Goal: Information Seeking & Learning: Learn about a topic

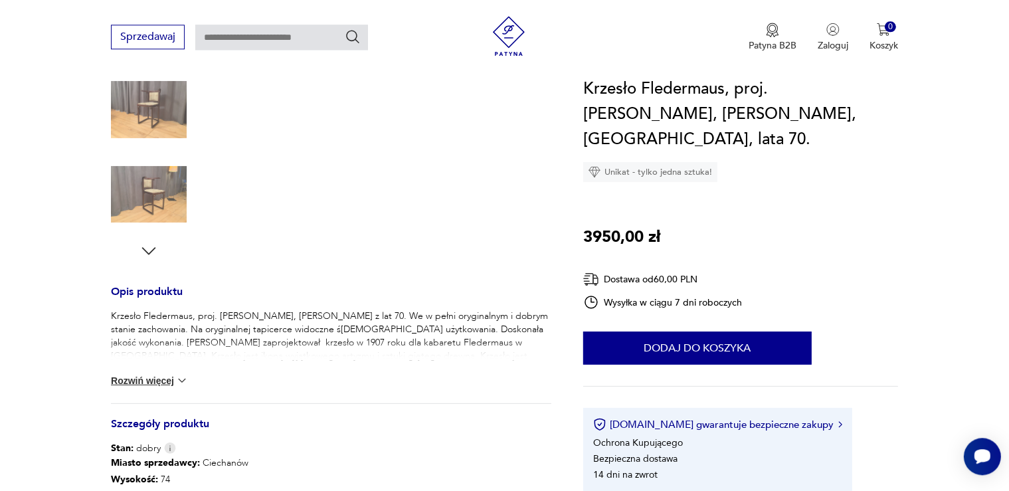
scroll to position [351, 0]
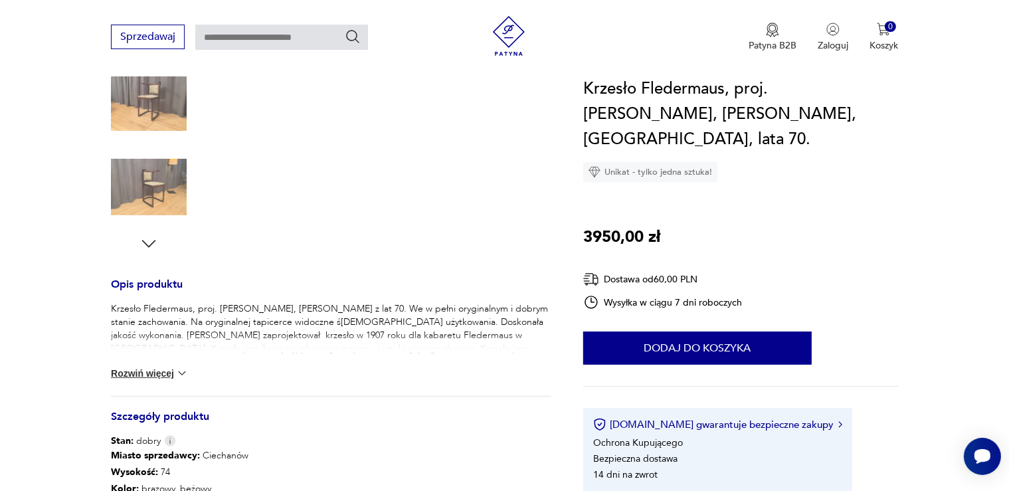
click at [151, 374] on button "Rozwiń więcej" at bounding box center [149, 373] width 77 height 13
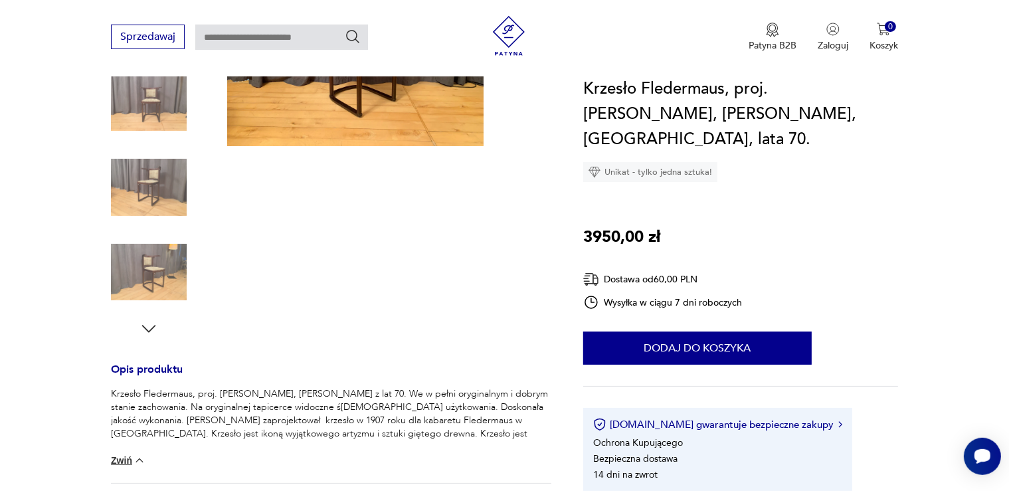
scroll to position [210, 0]
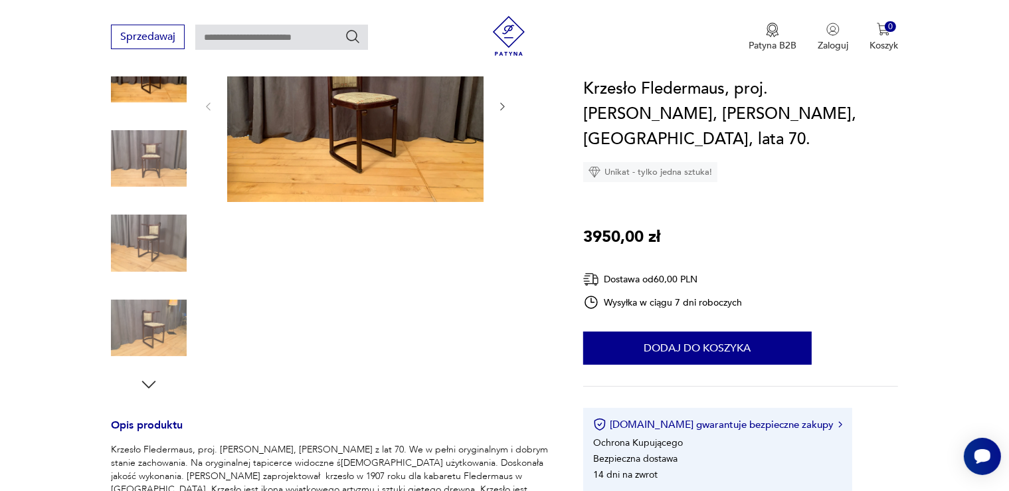
click at [147, 383] on icon "button" at bounding box center [149, 385] width 20 height 20
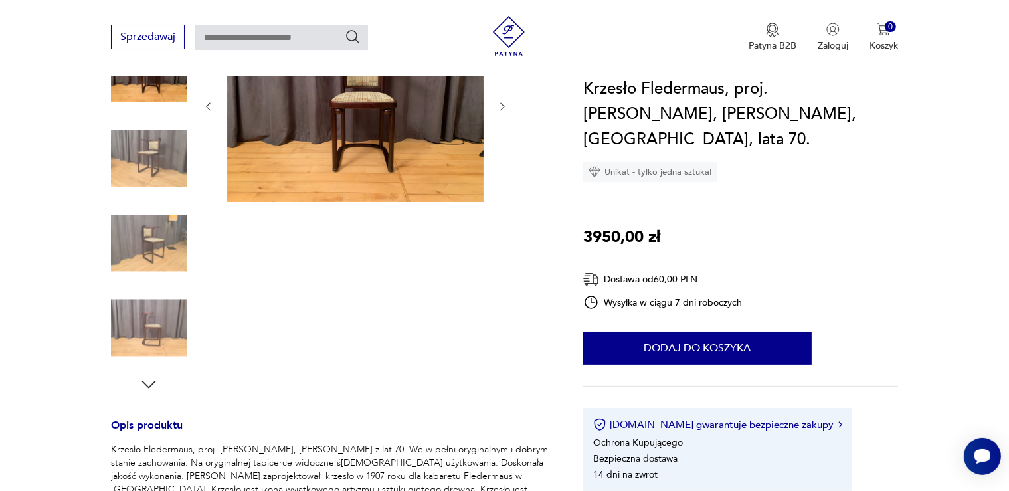
click at [147, 383] on icon "button" at bounding box center [149, 385] width 20 height 20
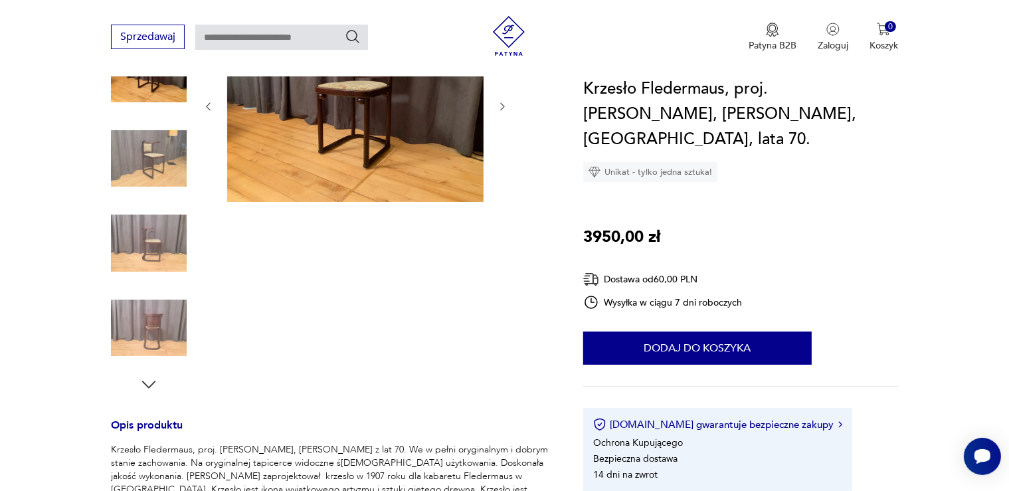
click at [147, 383] on icon "button" at bounding box center [149, 385] width 20 height 20
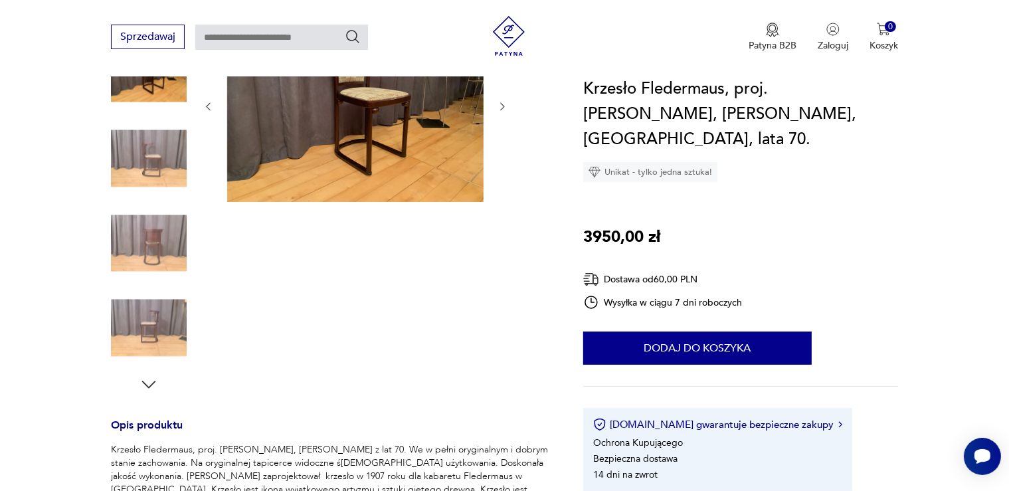
click at [147, 383] on icon "button" at bounding box center [149, 385] width 20 height 20
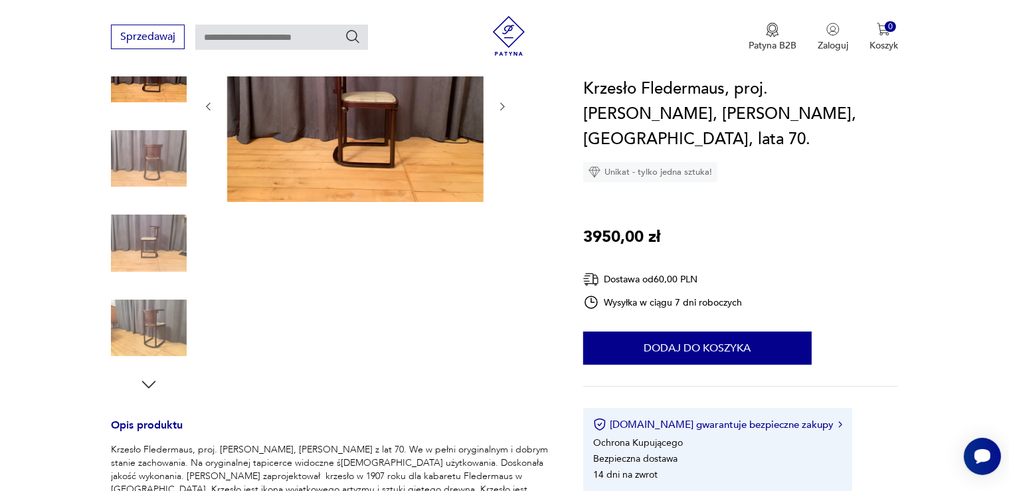
click at [147, 383] on icon "button" at bounding box center [149, 385] width 20 height 20
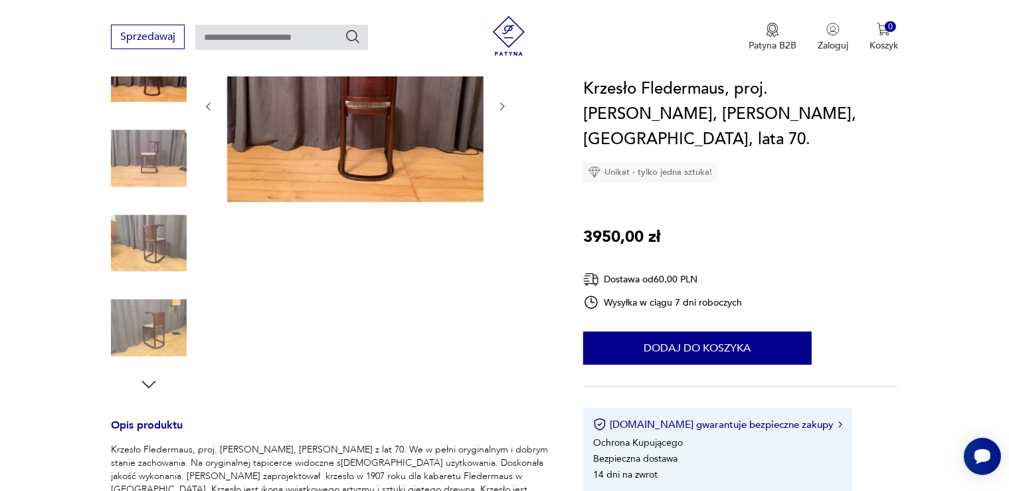
click at [147, 383] on icon "button" at bounding box center [149, 385] width 20 height 20
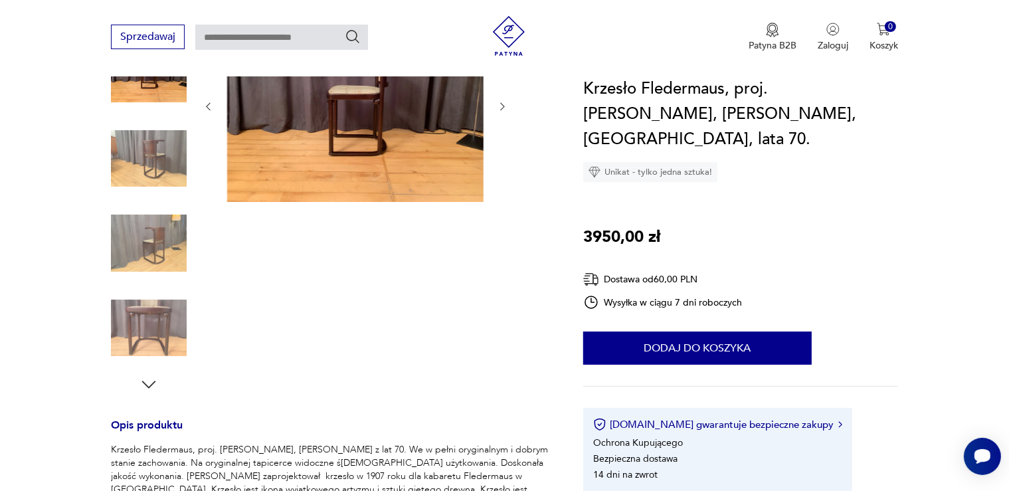
click at [147, 383] on icon "button" at bounding box center [149, 385] width 20 height 20
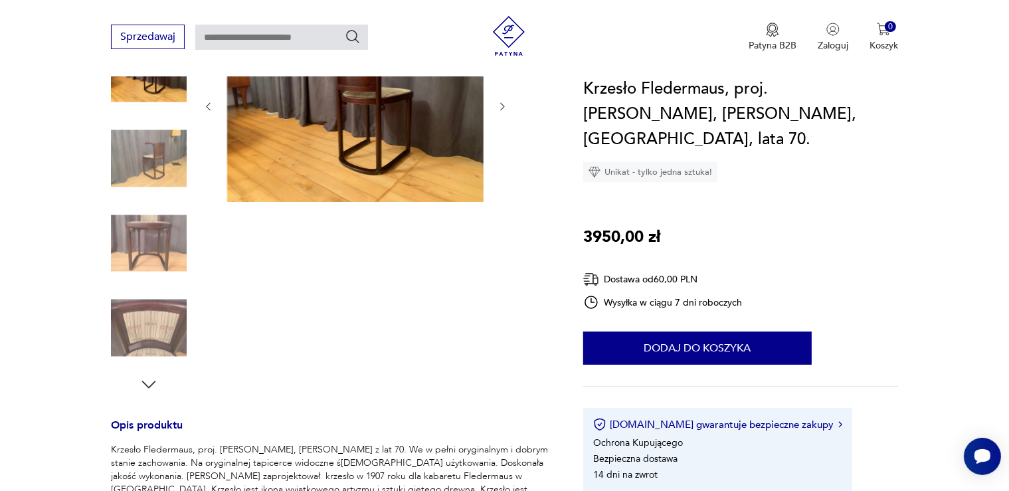
click at [147, 383] on icon "button" at bounding box center [149, 385] width 20 height 20
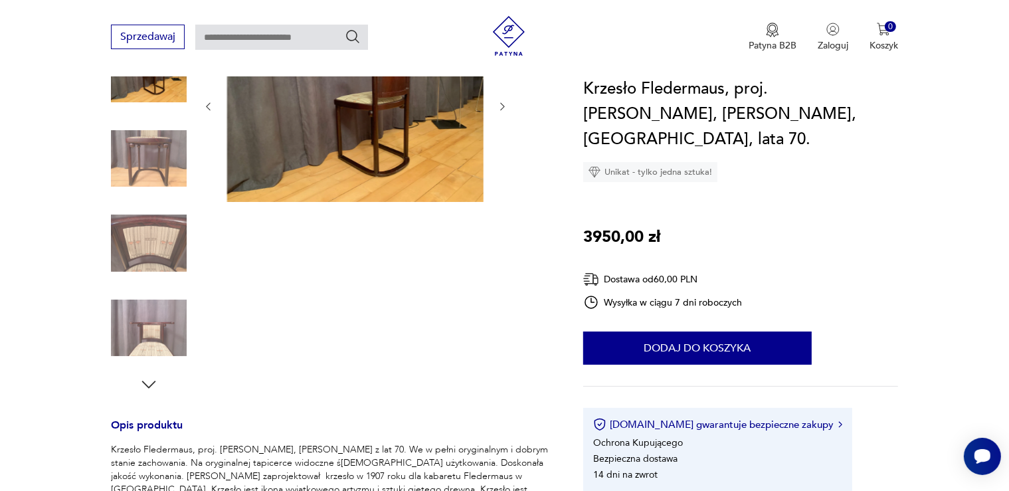
click at [157, 252] on img at bounding box center [149, 243] width 76 height 76
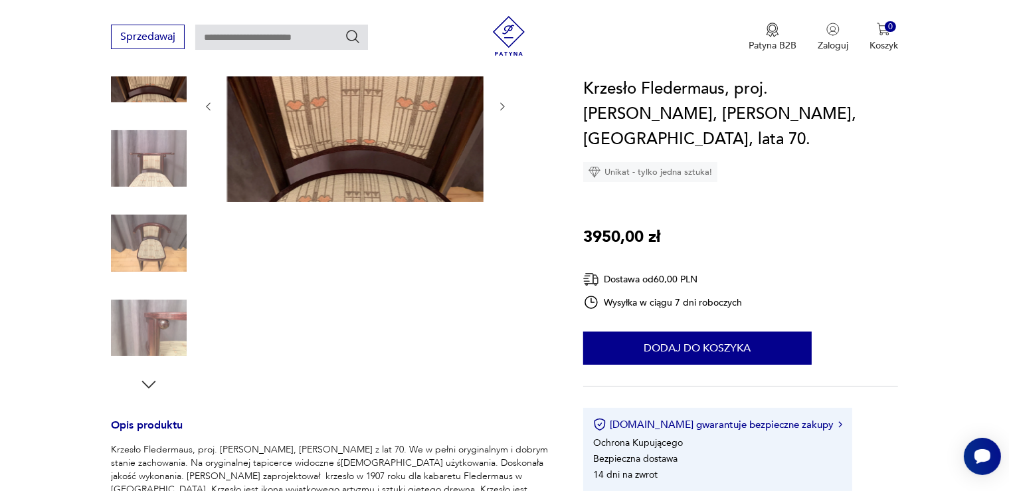
click at [148, 376] on icon "button" at bounding box center [149, 385] width 20 height 20
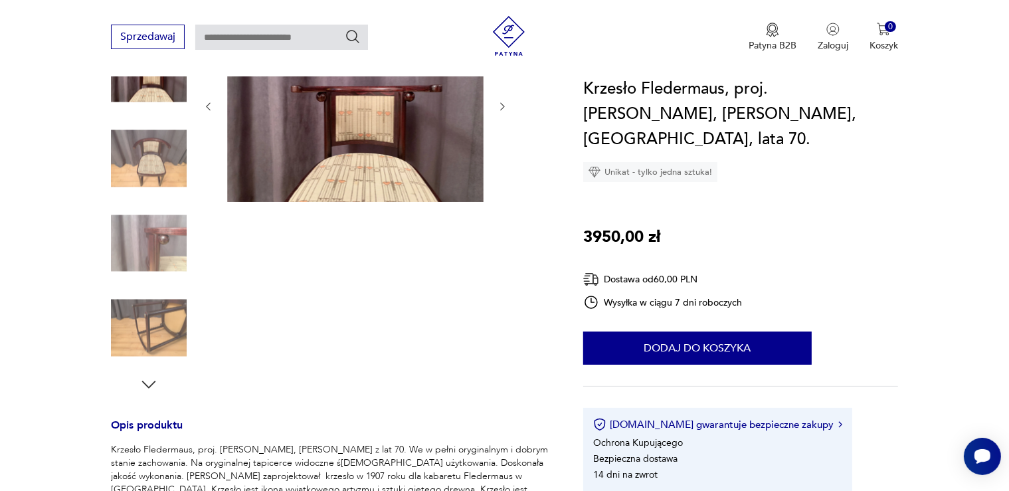
click at [148, 376] on icon "button" at bounding box center [149, 385] width 20 height 20
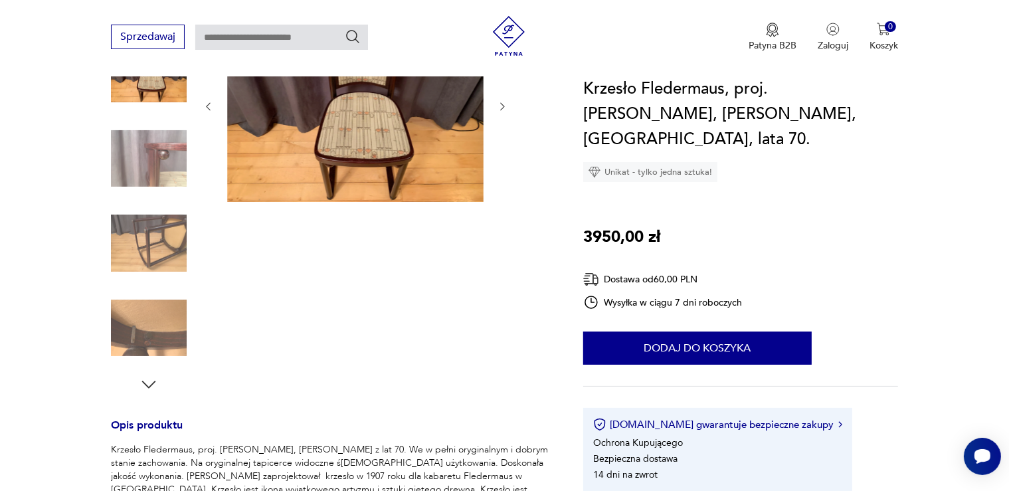
click at [148, 376] on icon "button" at bounding box center [149, 385] width 20 height 20
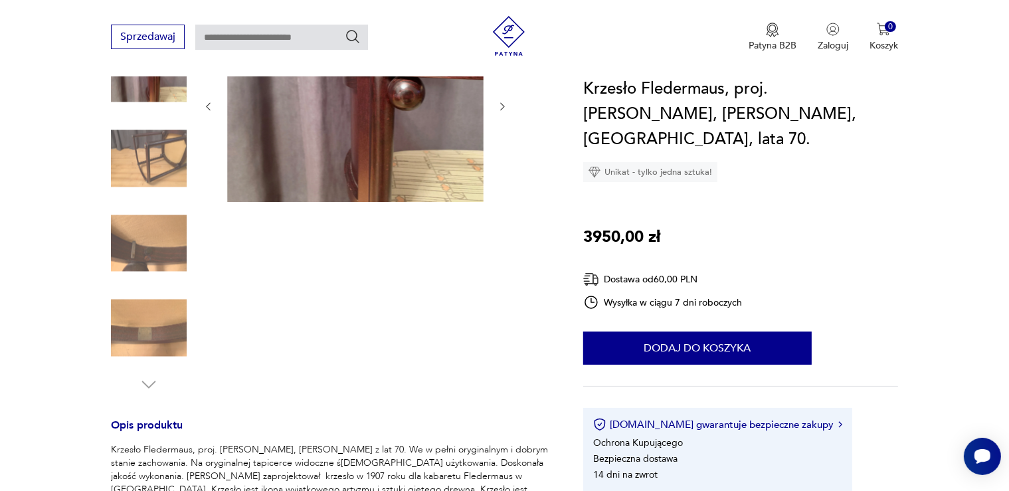
click at [159, 339] on img at bounding box center [149, 328] width 76 height 76
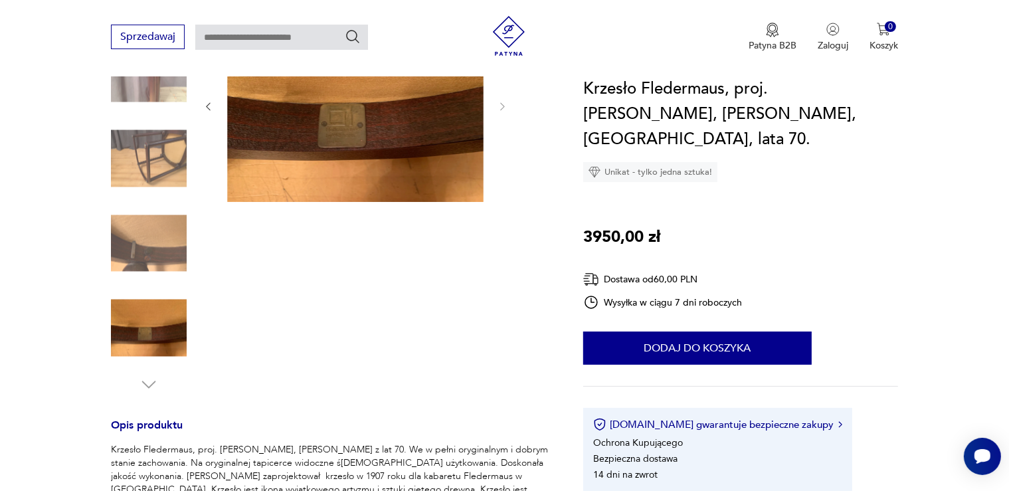
click at [349, 128] on img at bounding box center [355, 105] width 256 height 193
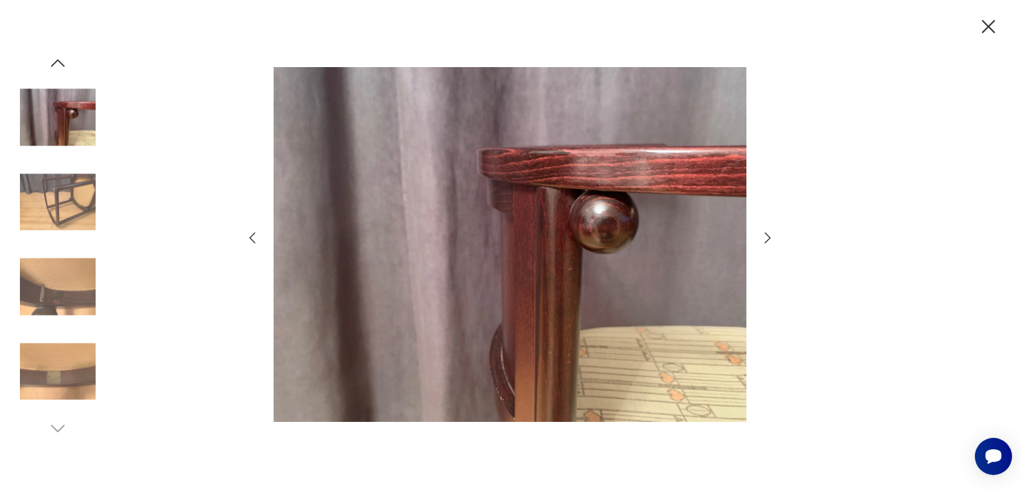
click at [57, 367] on img at bounding box center [58, 371] width 76 height 76
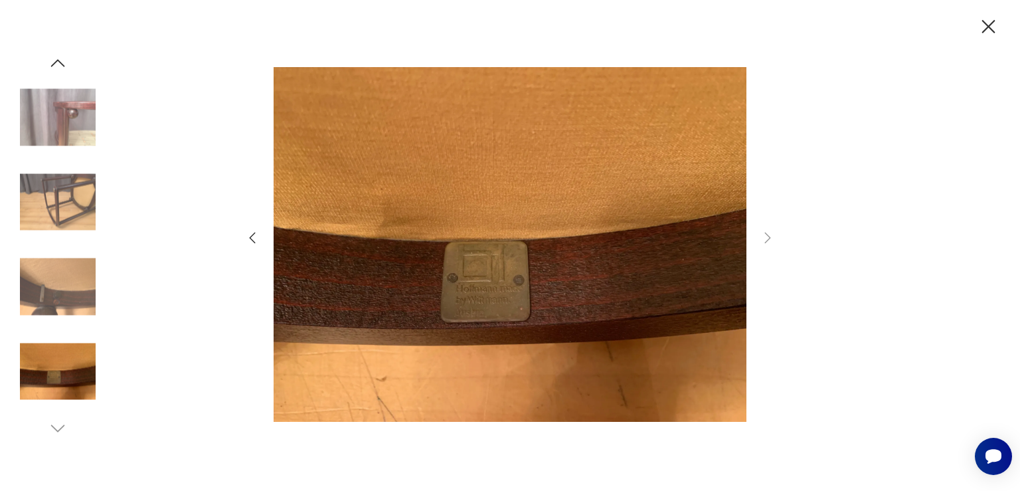
click at [992, 24] on icon "button" at bounding box center [988, 26] width 13 height 13
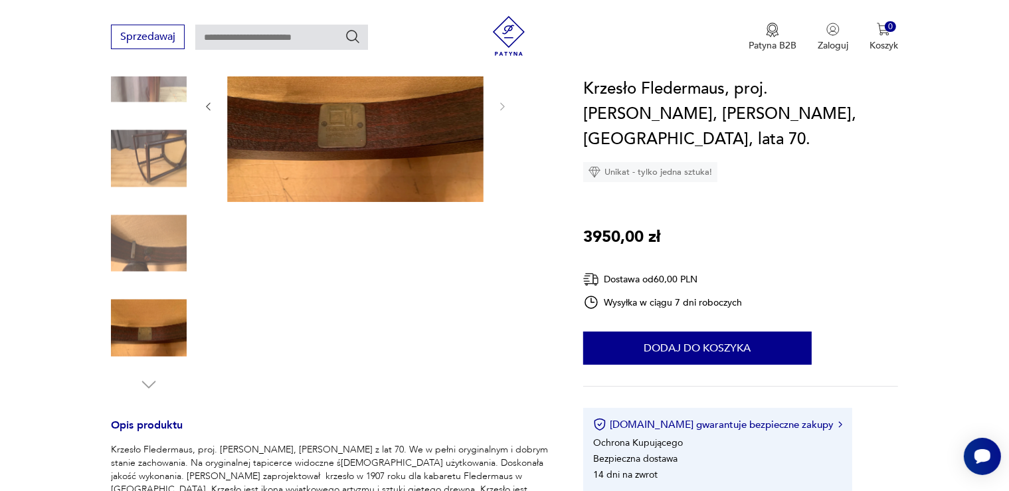
click at [331, 141] on img at bounding box center [355, 105] width 256 height 193
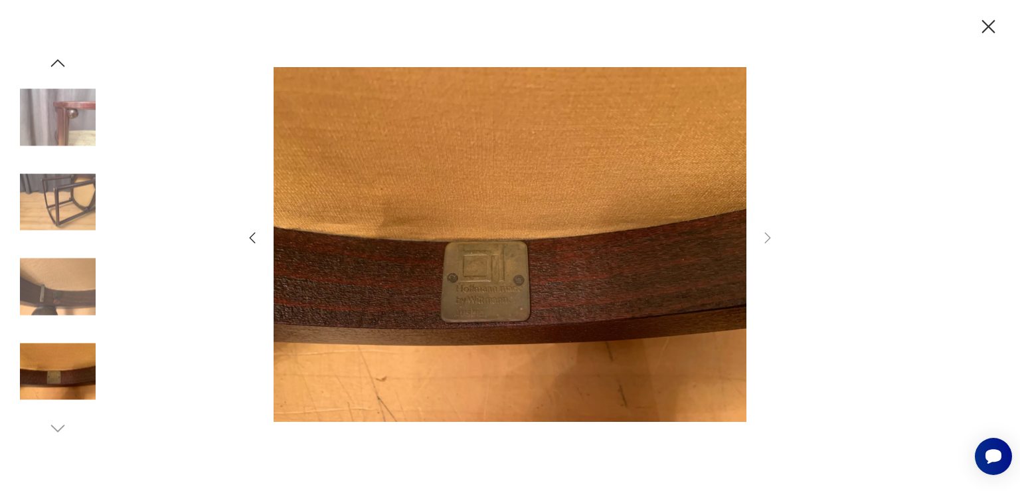
click at [986, 25] on icon "button" at bounding box center [988, 26] width 13 height 13
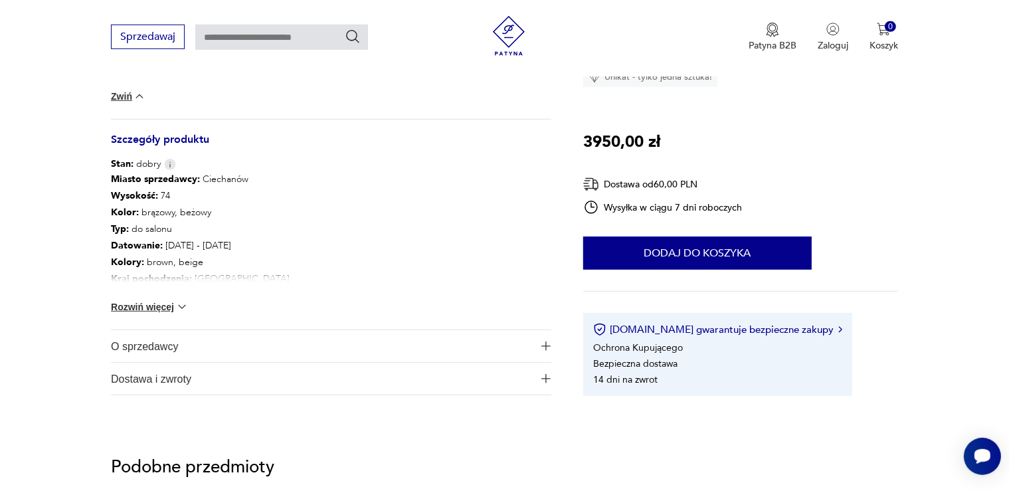
scroll to position [631, 0]
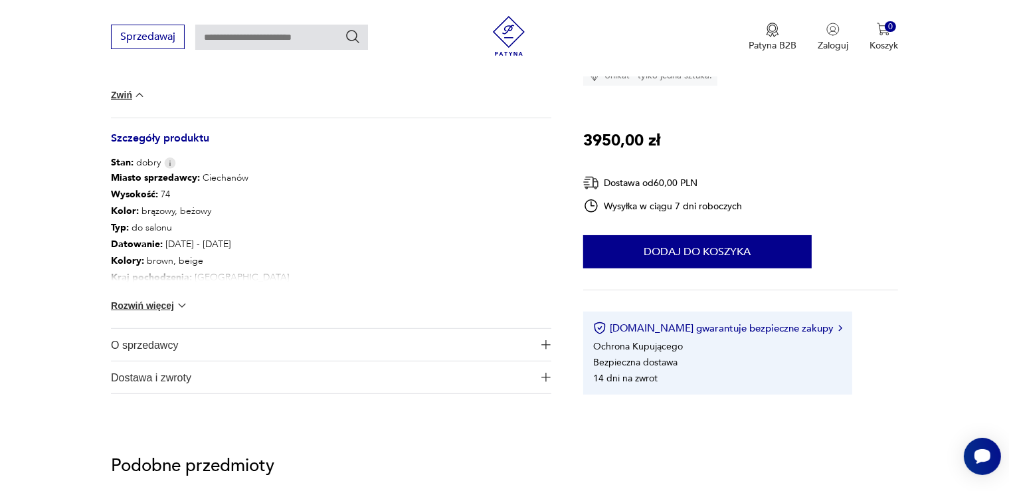
click at [173, 304] on button "Rozwiń więcej" at bounding box center [149, 305] width 77 height 13
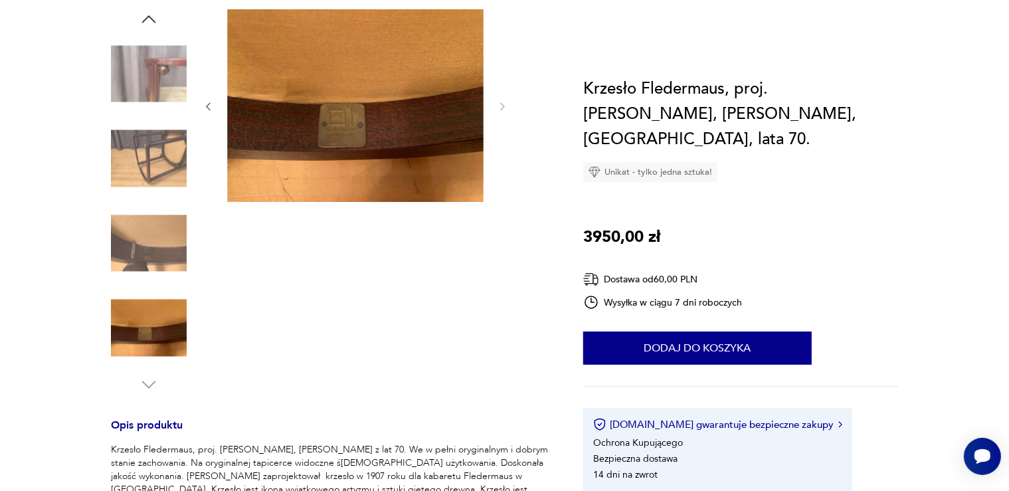
scroll to position [0, 0]
